Goal: Find specific page/section

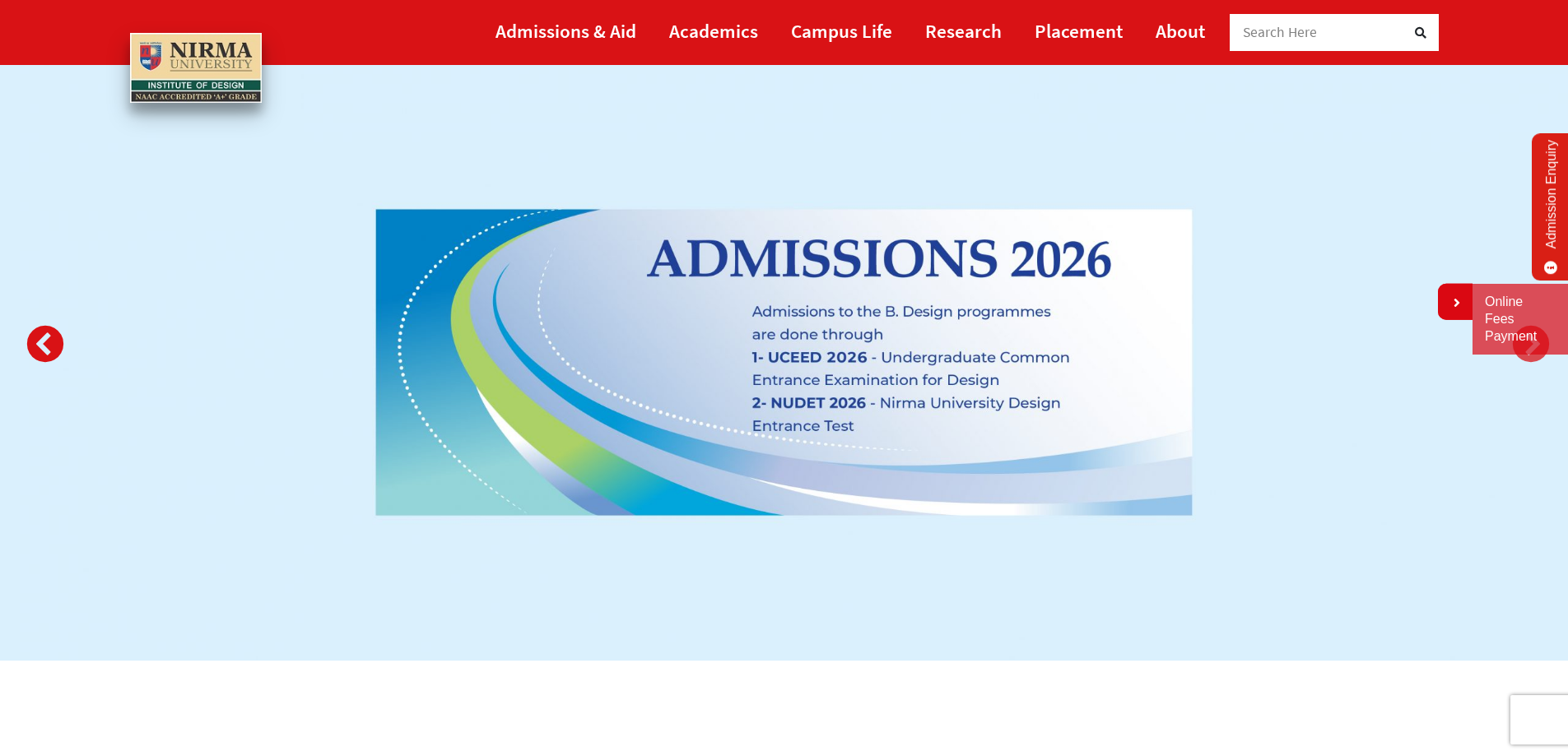
click at [42, 334] on button "Previous" at bounding box center [40, 341] width 33 height 33
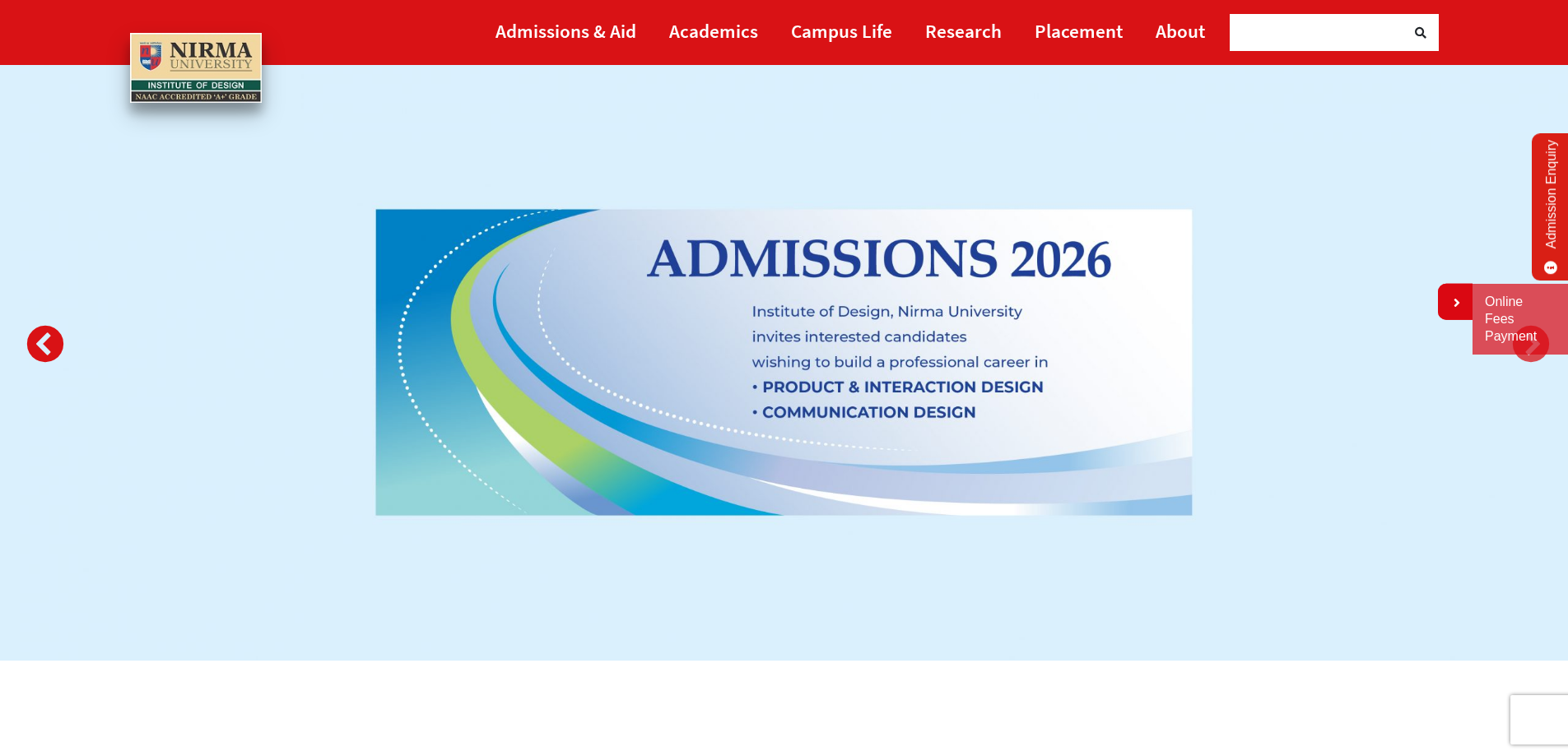
click at [42, 334] on button "Previous" at bounding box center [40, 341] width 33 height 33
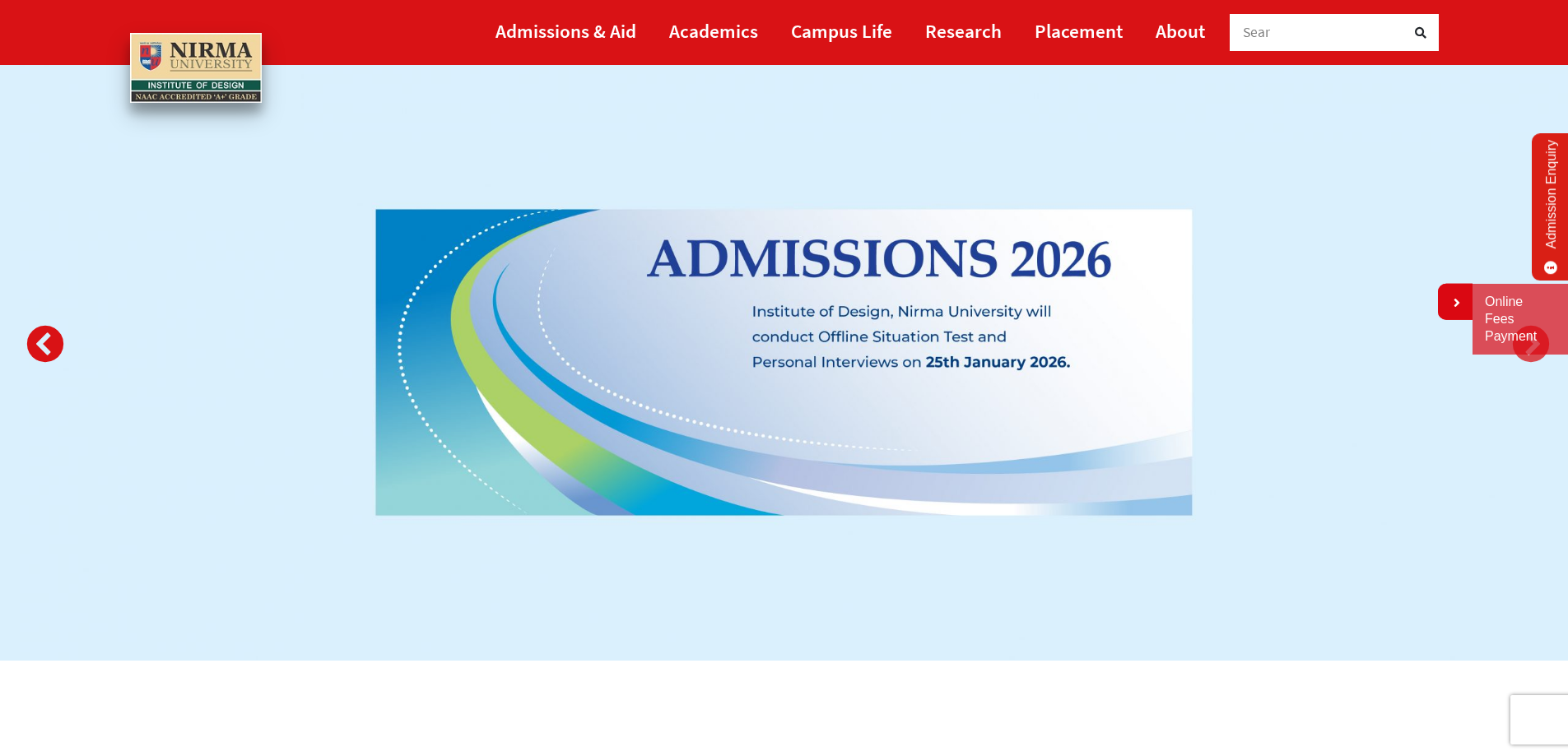
click at [42, 334] on button "Previous" at bounding box center [40, 341] width 33 height 33
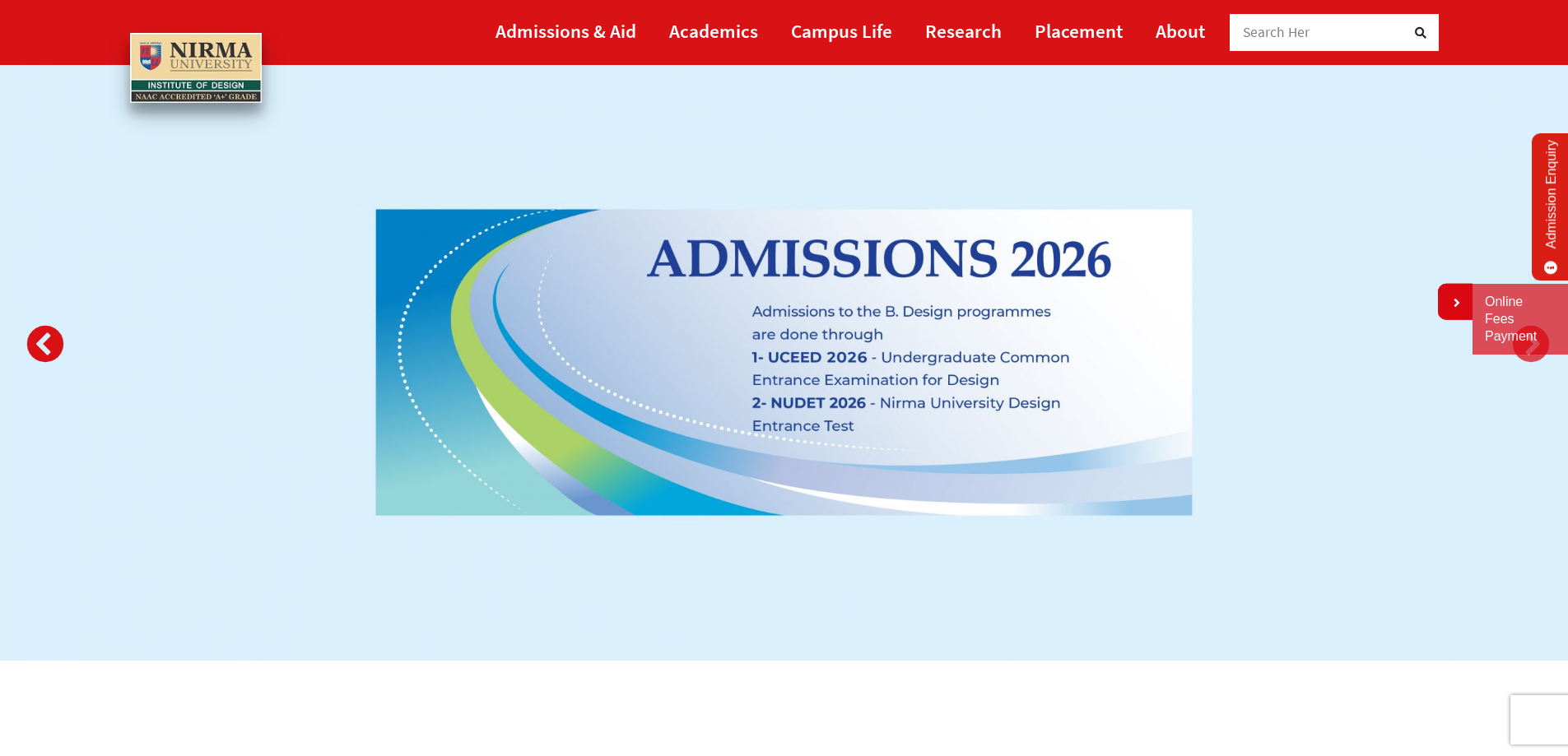
click at [42, 334] on button "Previous" at bounding box center [40, 341] width 33 height 33
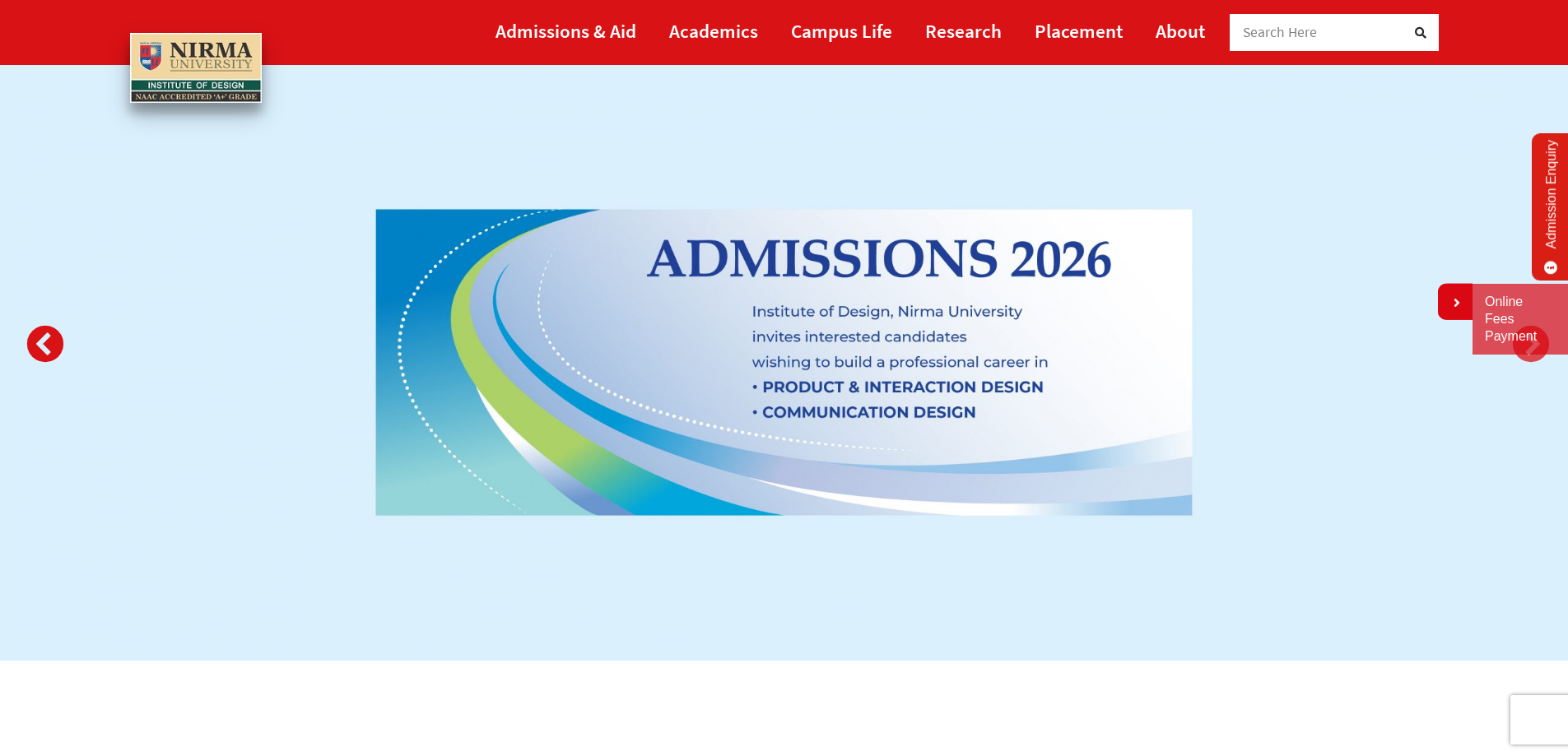
click at [42, 334] on button "Previous" at bounding box center [40, 341] width 33 height 33
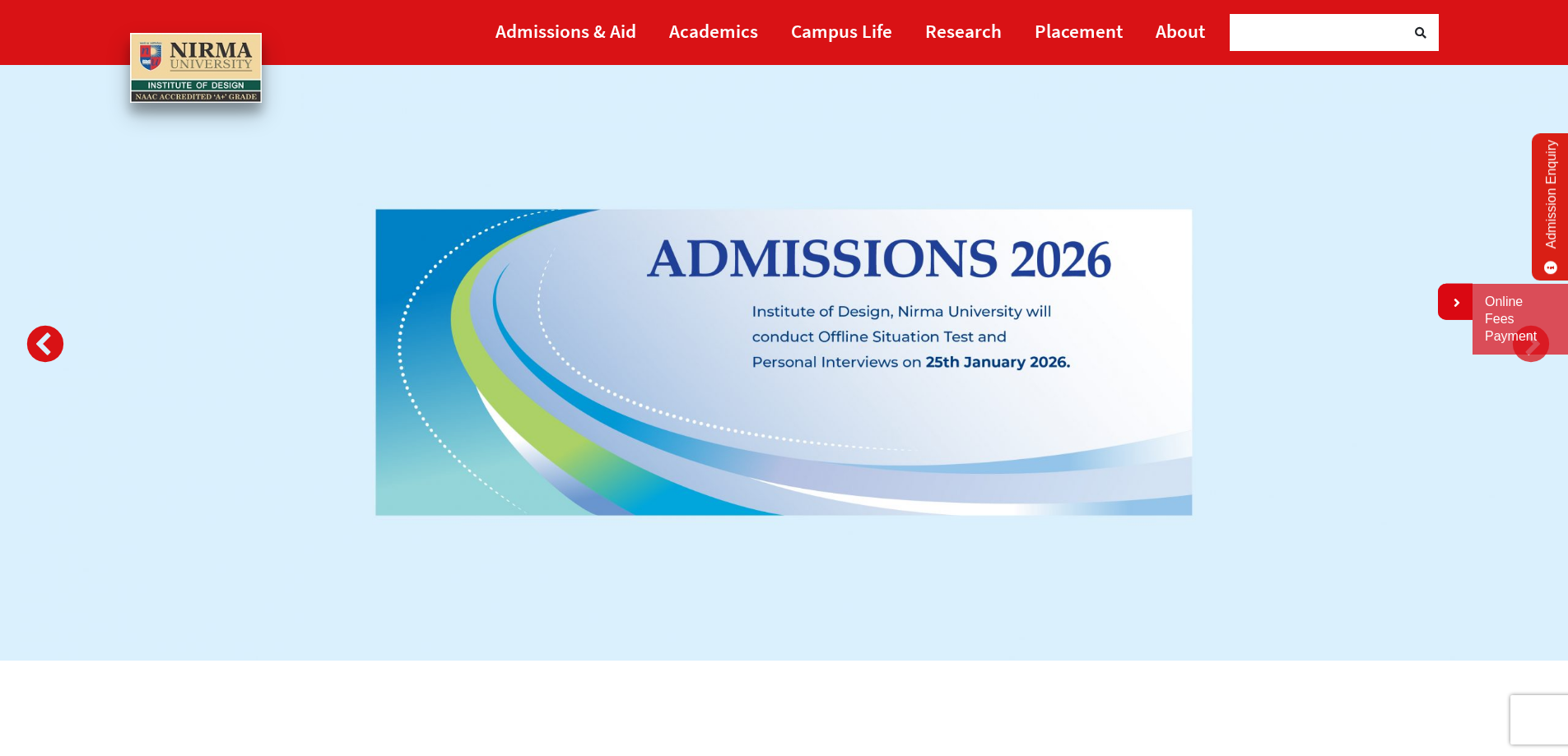
click at [42, 334] on button "Previous" at bounding box center [40, 341] width 33 height 33
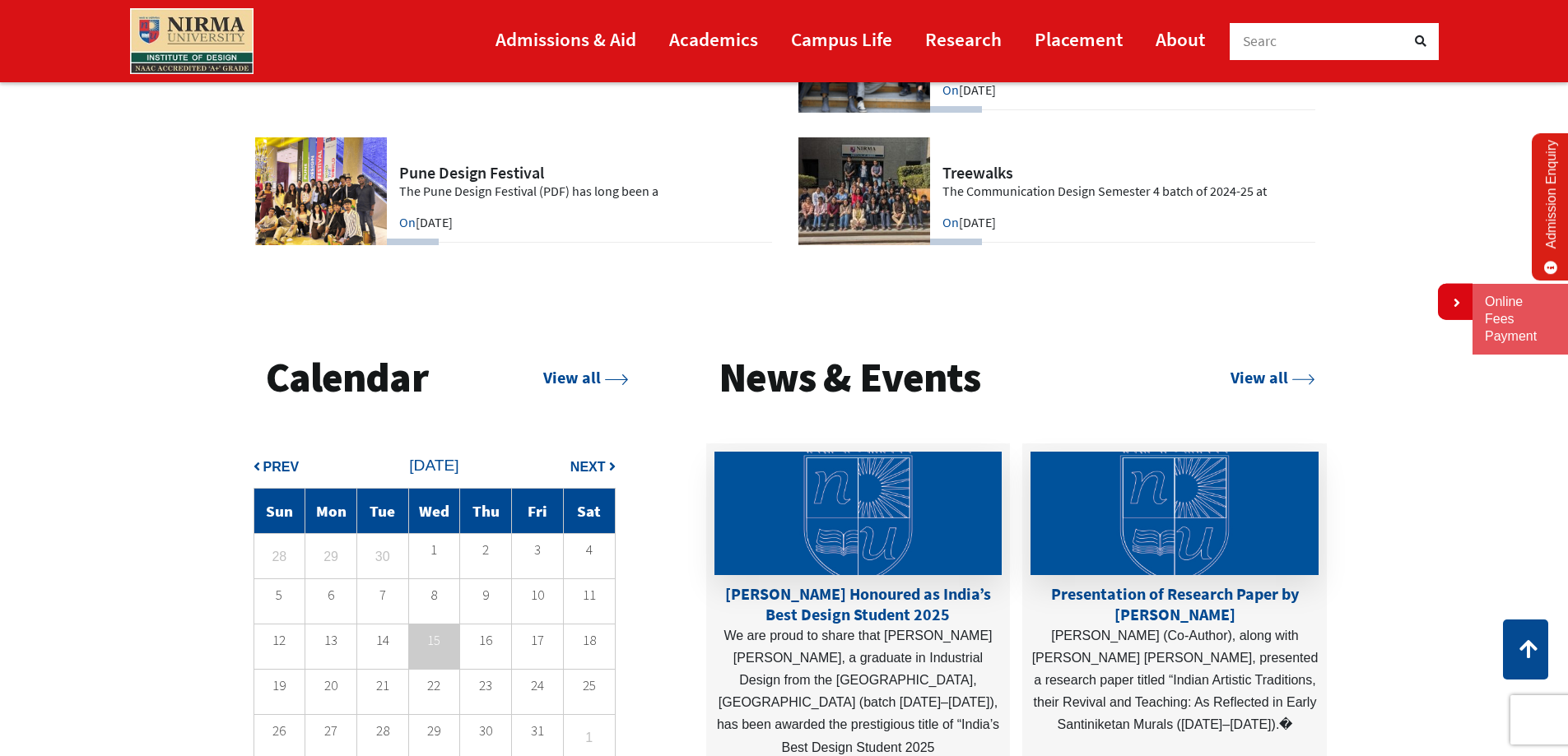
scroll to position [3948, 0]
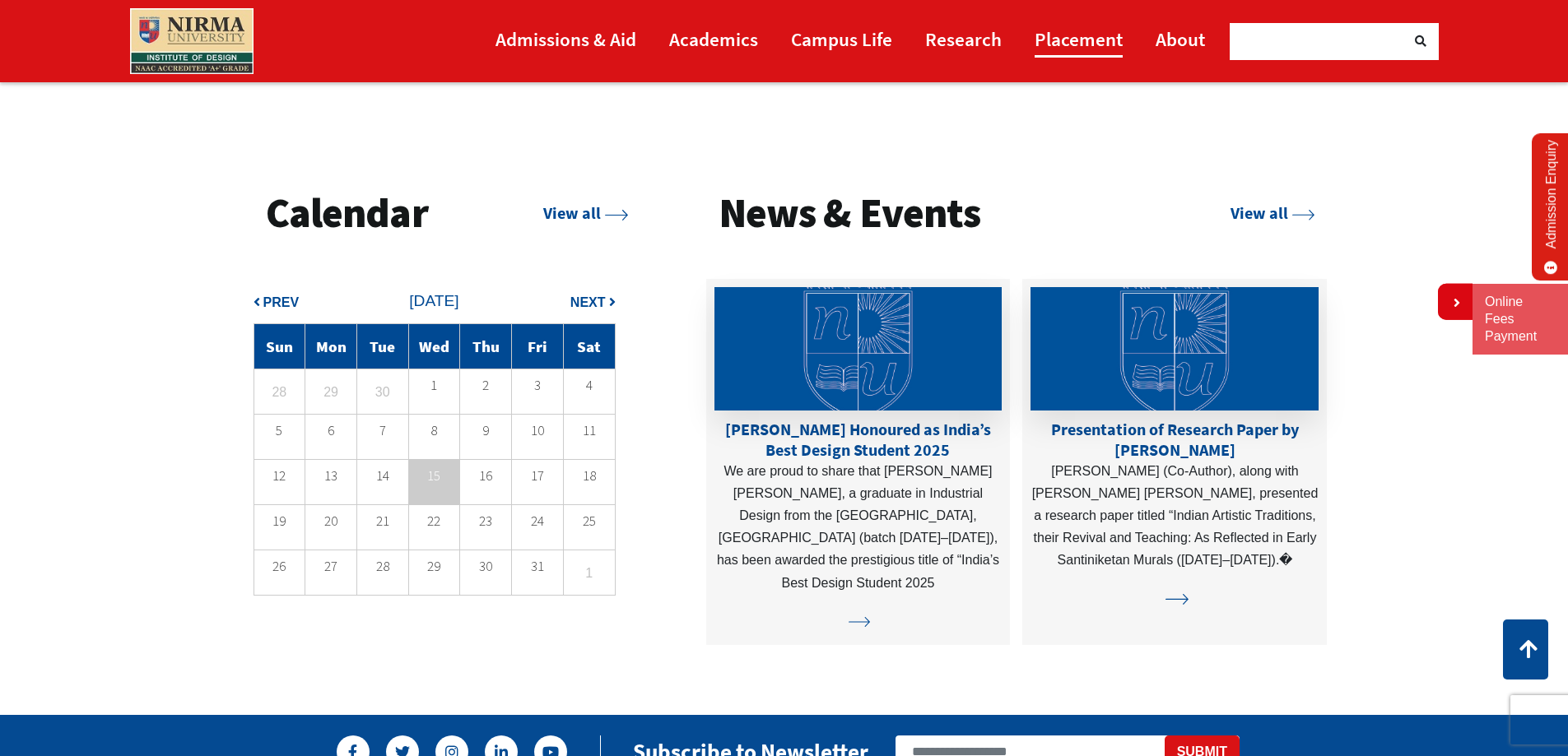
click at [1034, 31] on link "Placement" at bounding box center [1078, 39] width 88 height 37
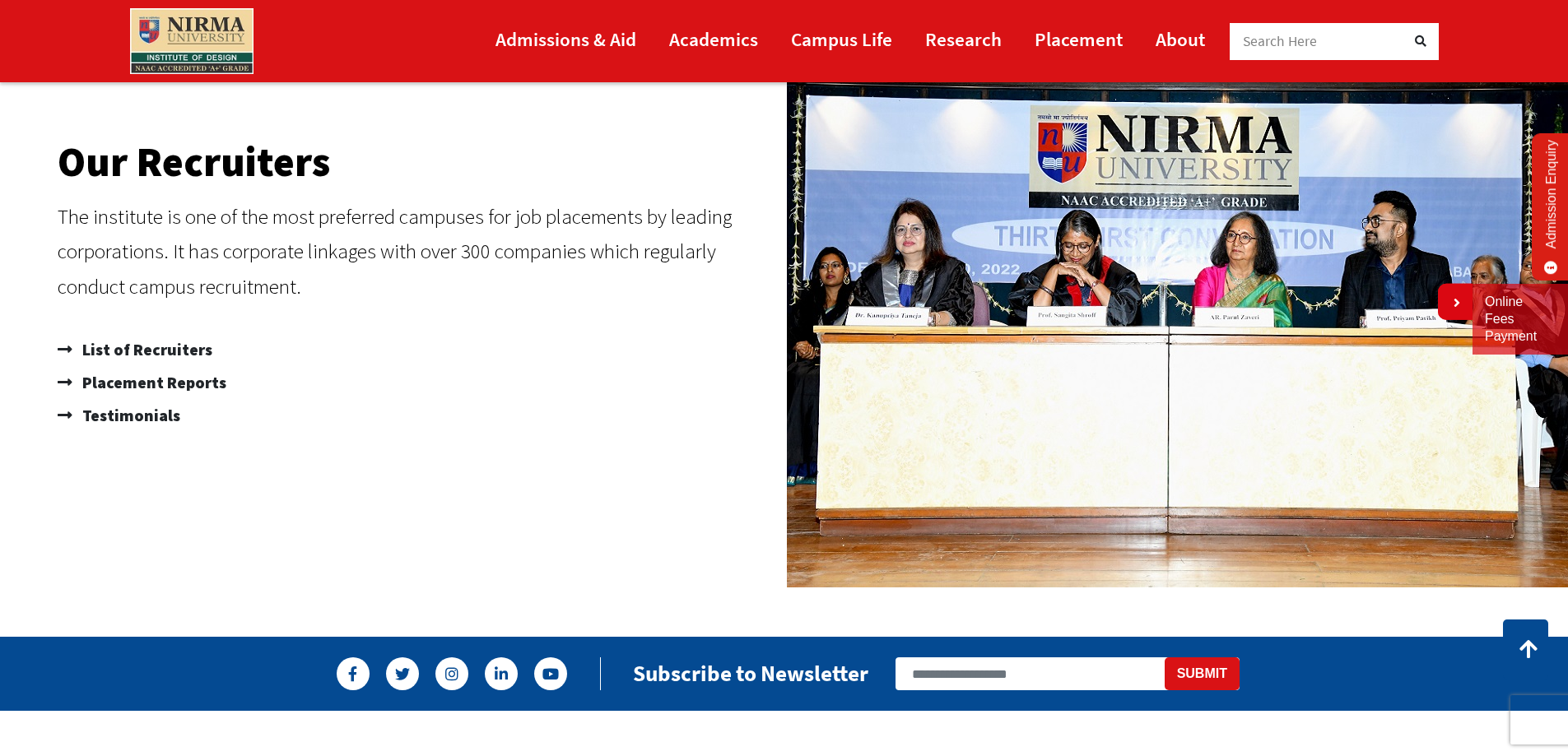
scroll to position [1073, 0]
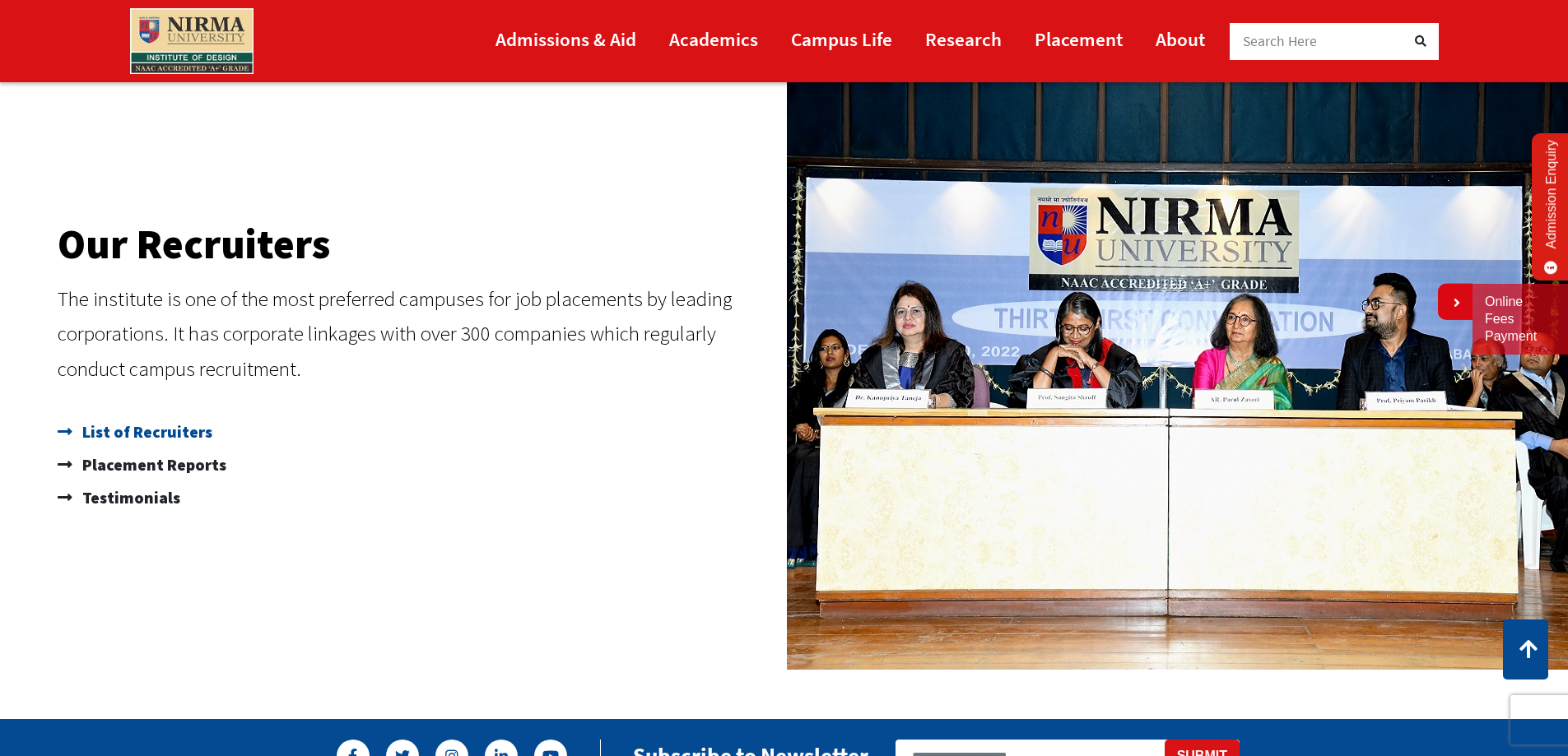
click at [118, 434] on span "List of Recruiters" at bounding box center [146, 432] width 134 height 33
